Goal: Ask a question

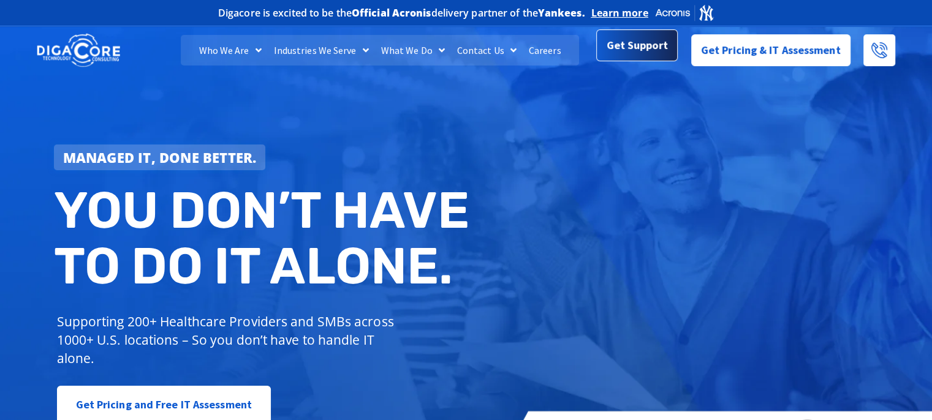
click at [610, 39] on span "Get Support" at bounding box center [637, 46] width 61 height 25
click at [610, 39] on span "Get Support" at bounding box center [637, 45] width 61 height 25
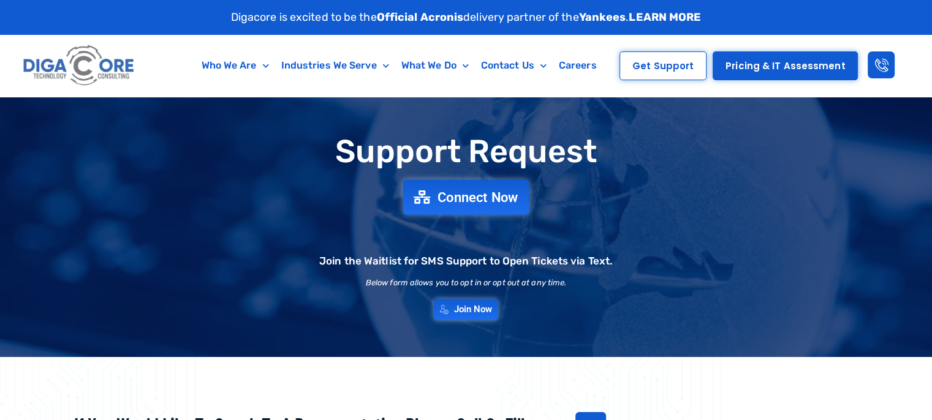
click at [479, 198] on span "Connect Now" at bounding box center [478, 197] width 81 height 13
